Goal: Transaction & Acquisition: Purchase product/service

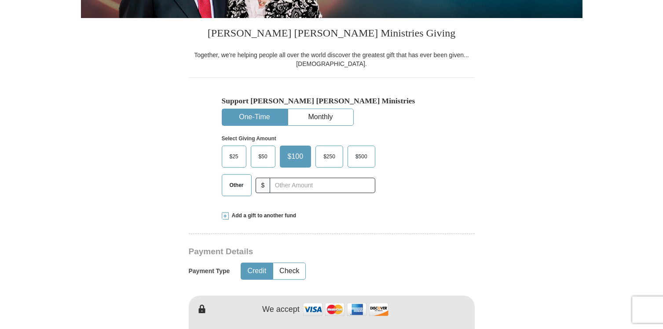
scroll to position [243, 0]
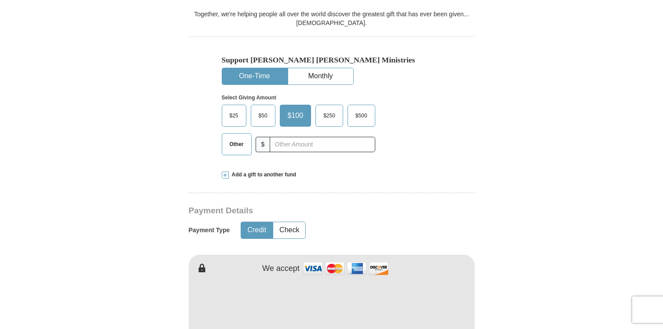
click at [243, 143] on span "Other" at bounding box center [236, 144] width 23 height 13
click at [0, 0] on input "Other" at bounding box center [0, 0] width 0 height 0
click at [310, 147] on input "text" at bounding box center [322, 144] width 98 height 15
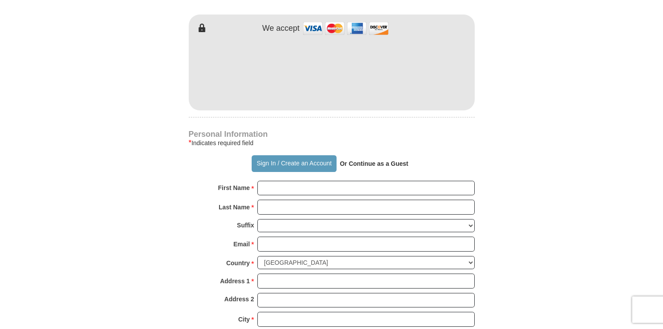
scroll to position [520, 0]
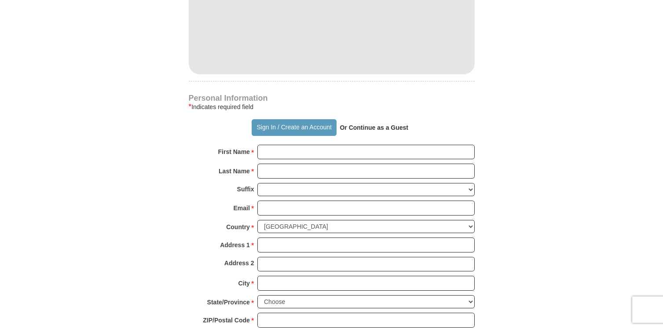
type input "455.00"
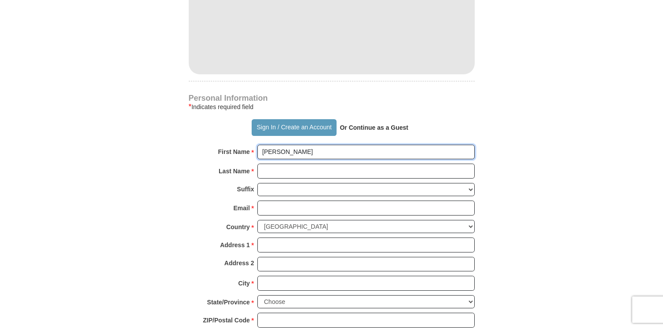
type input "[PERSON_NAME]"
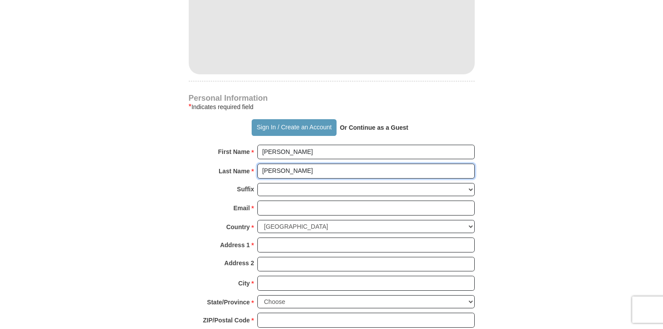
type input "[PERSON_NAME]"
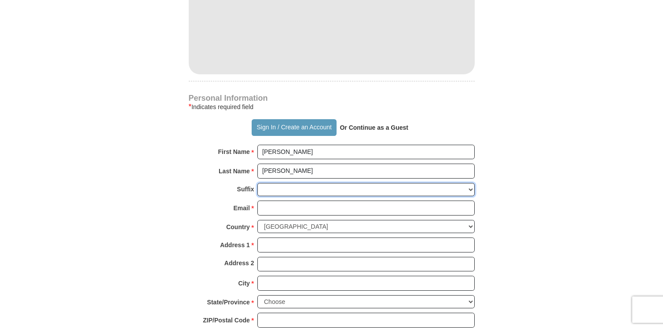
select select "Jr"
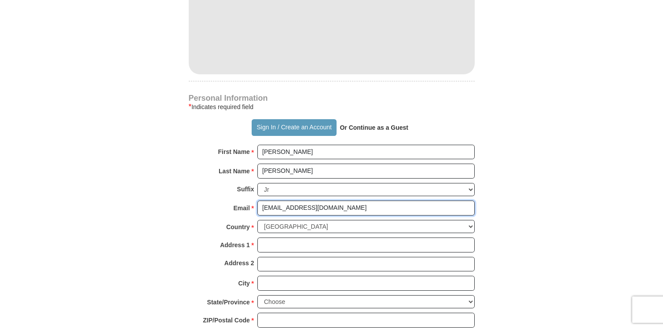
type input "[EMAIL_ADDRESS][DOMAIN_NAME]"
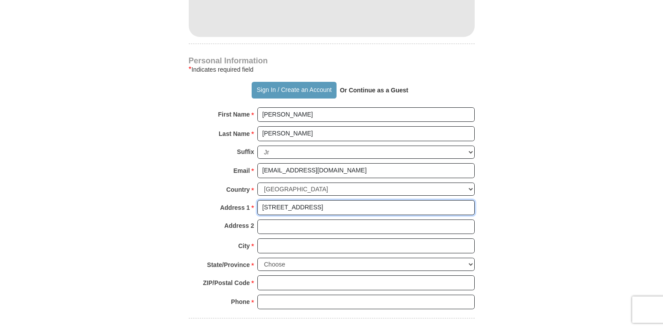
scroll to position [569, 0]
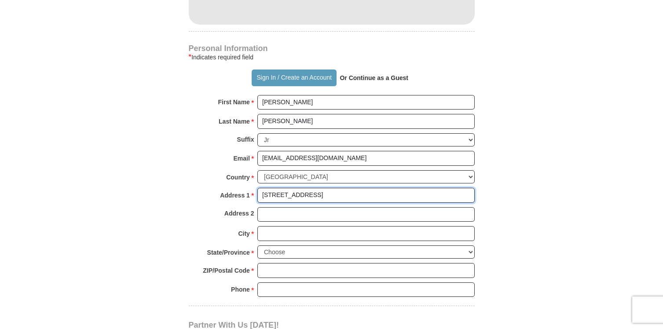
type input "[STREET_ADDRESS]"
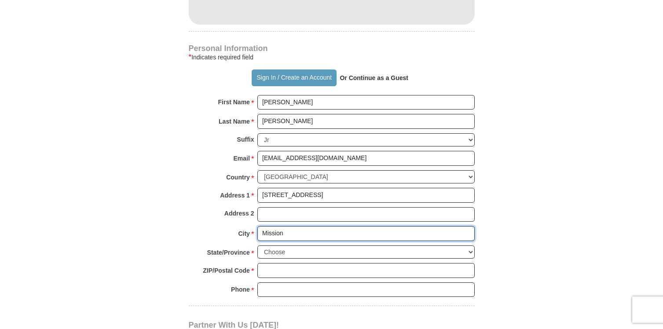
type input "Mission"
select select "[GEOGRAPHIC_DATA]"
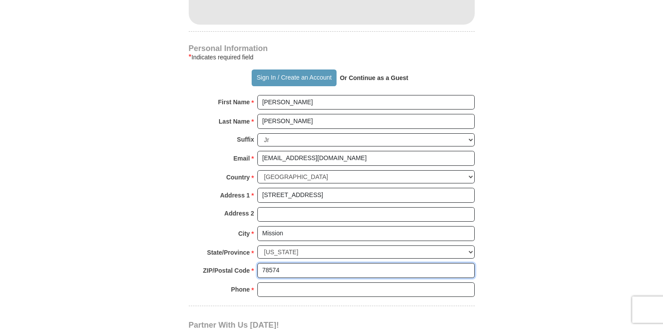
type input "78574"
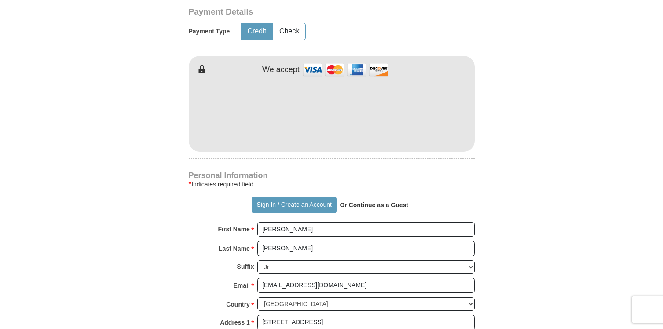
scroll to position [428, 0]
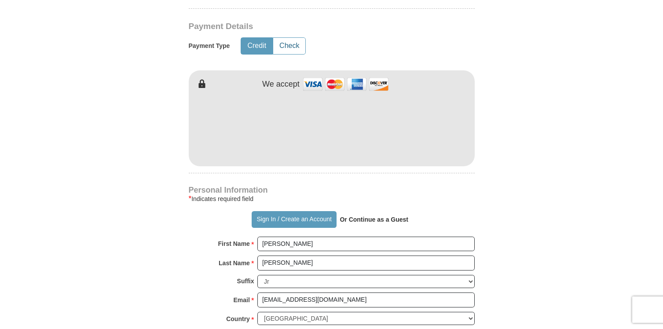
type input "9566009734"
click at [291, 44] on button "Check" at bounding box center [289, 46] width 32 height 16
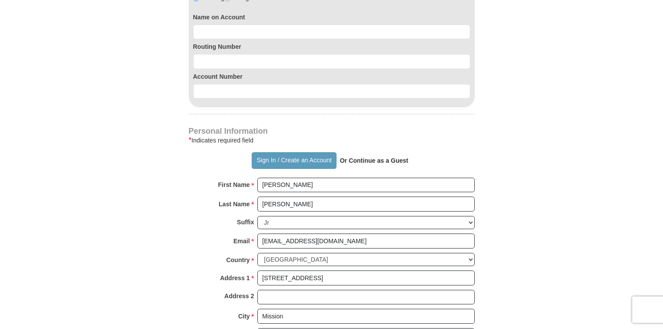
scroll to position [544, 0]
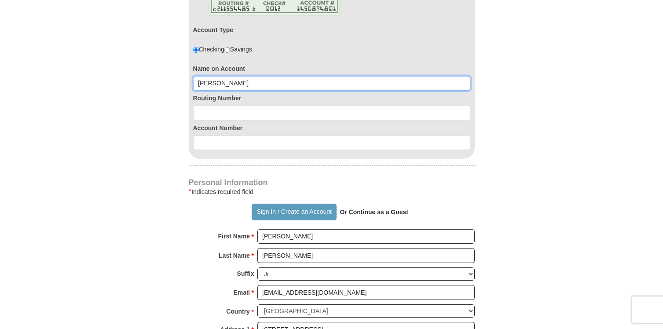
type input "[PERSON_NAME]"
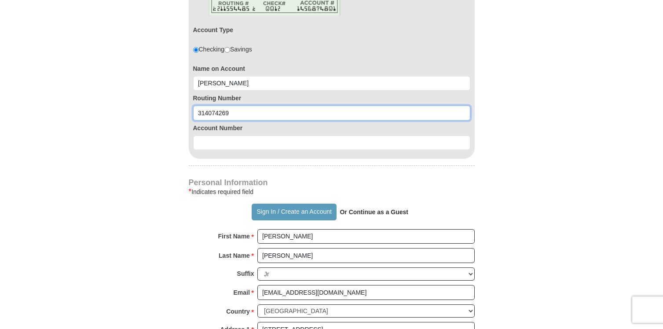
type input "314074269"
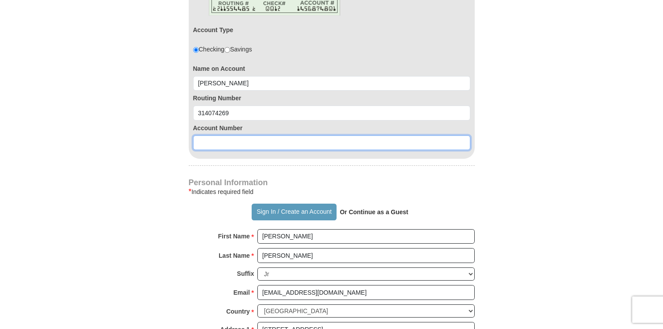
click at [368, 139] on input at bounding box center [331, 143] width 277 height 15
type input "131837958"
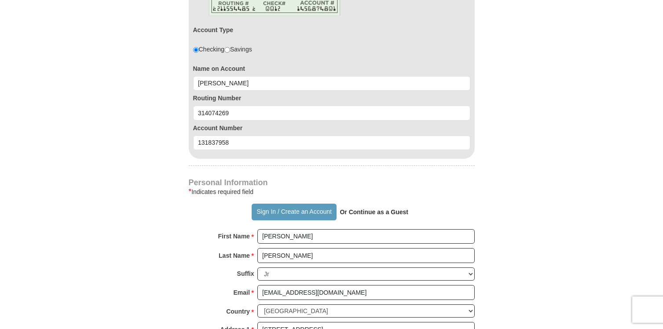
click at [557, 170] on form "Already have an account? Sign in for faster giving. Don't have an account? Crea…" at bounding box center [332, 85] width 502 height 1188
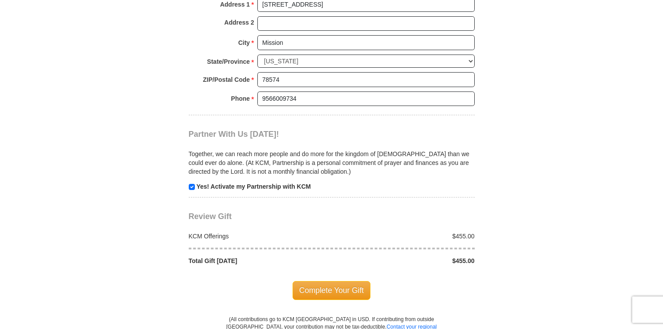
scroll to position [922, 0]
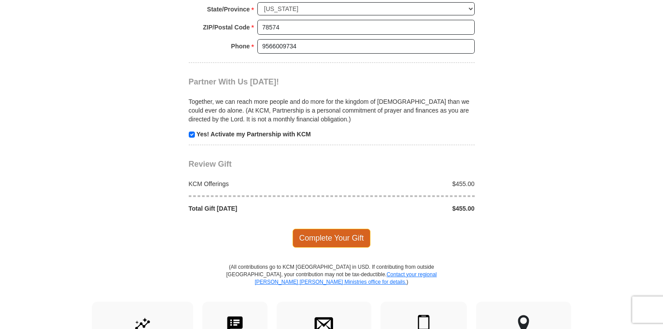
click at [355, 229] on span "Complete Your Gift" at bounding box center [332, 238] width 78 height 18
